Goal: Information Seeking & Learning: Learn about a topic

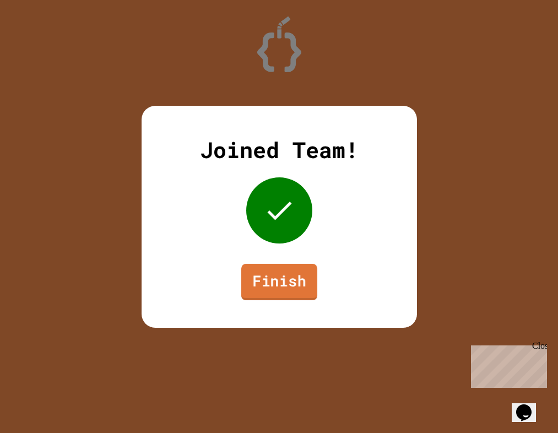
click at [258, 265] on link "Finish" at bounding box center [279, 281] width 76 height 36
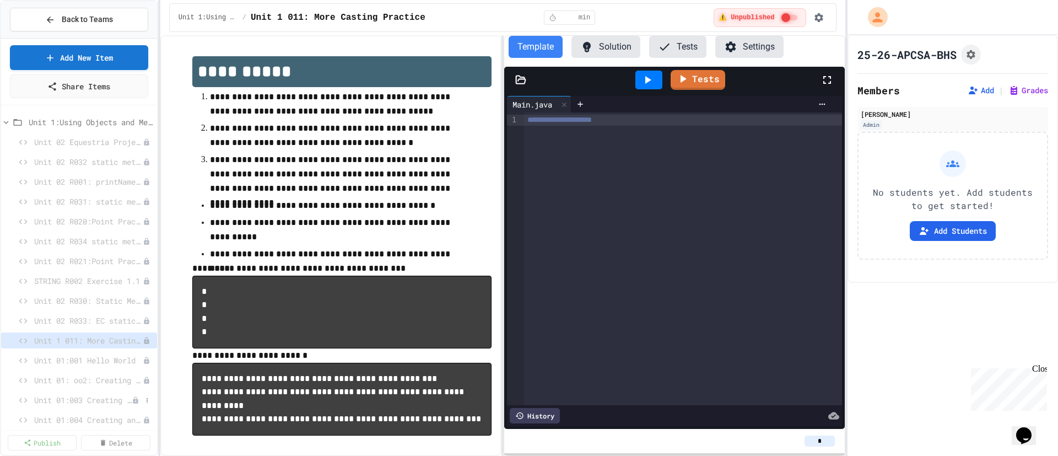
click at [74, 397] on span "Unit 01:003 Creating and Printing Variables 3" at bounding box center [82, 400] width 97 height 12
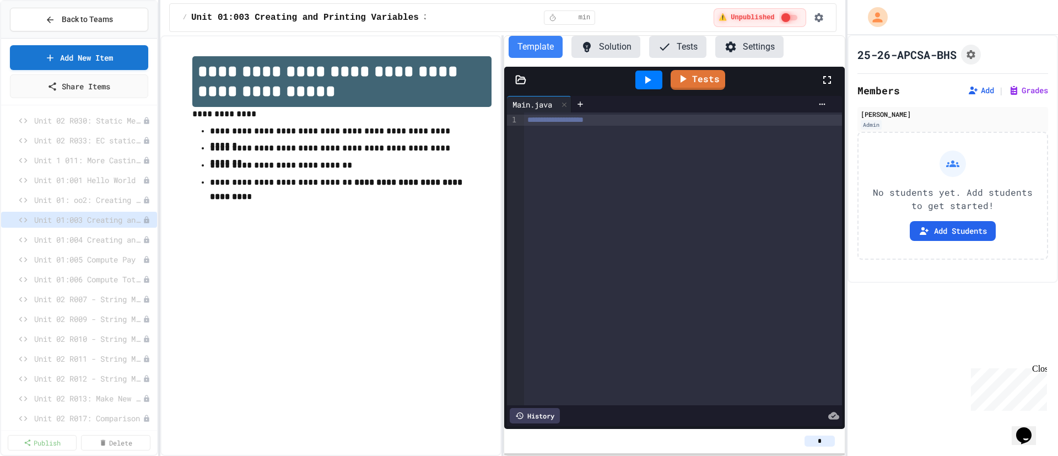
scroll to position [188, 0]
click at [91, 235] on span "Unit 01:004 Creating and Printing Variables 5" at bounding box center [82, 231] width 97 height 12
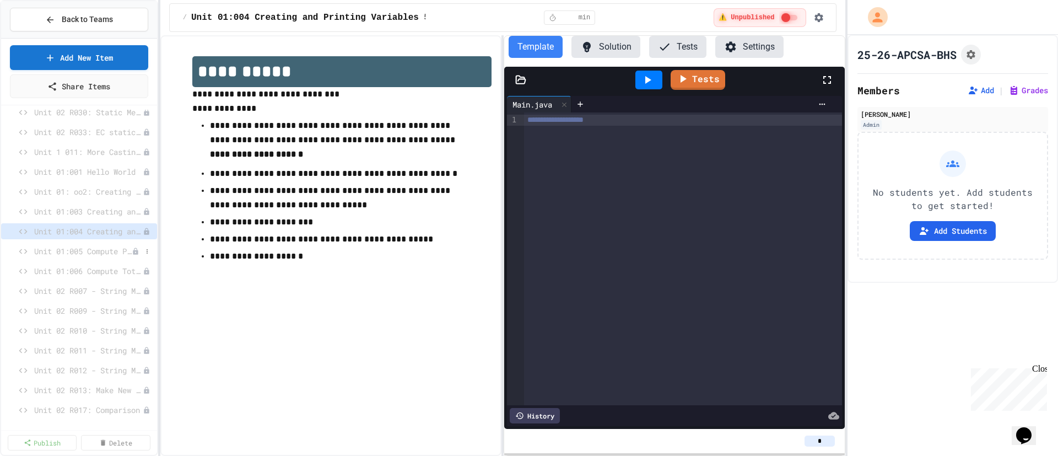
click at [76, 250] on span "Unit 01:005 Compute Pay" at bounding box center [82, 251] width 97 height 12
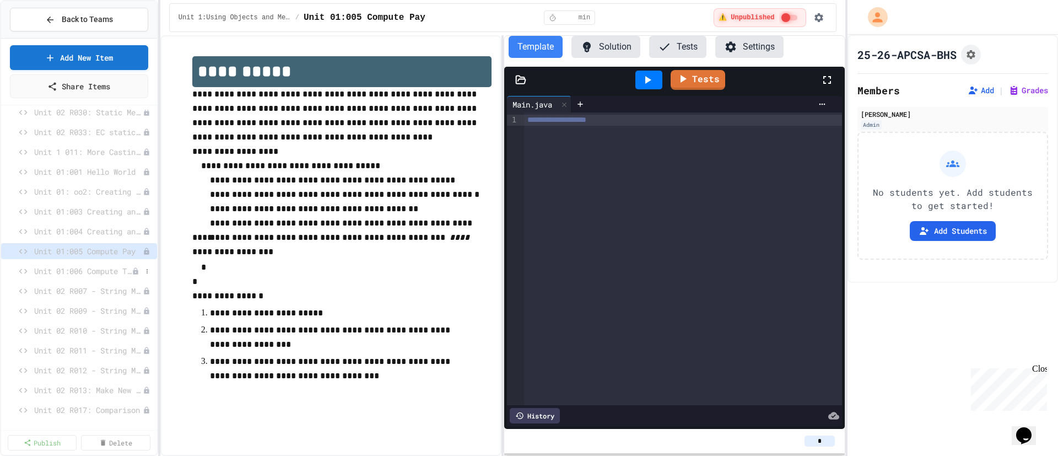
click at [70, 274] on span "Unit 01:006 Compute Total Due" at bounding box center [82, 271] width 97 height 12
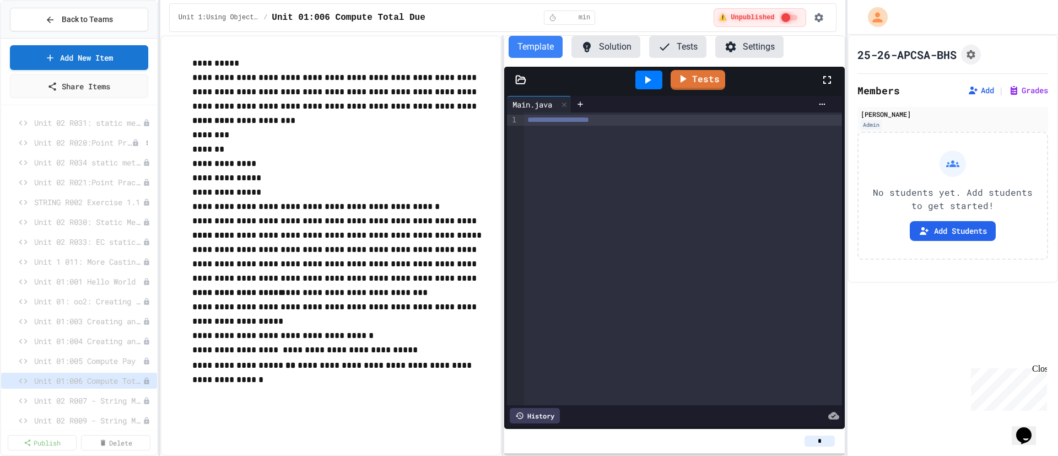
scroll to position [81, 0]
click at [88, 316] on span "Unit 01:003 Creating and Printing Variables 3" at bounding box center [82, 319] width 97 height 12
